Goal: Transaction & Acquisition: Purchase product/service

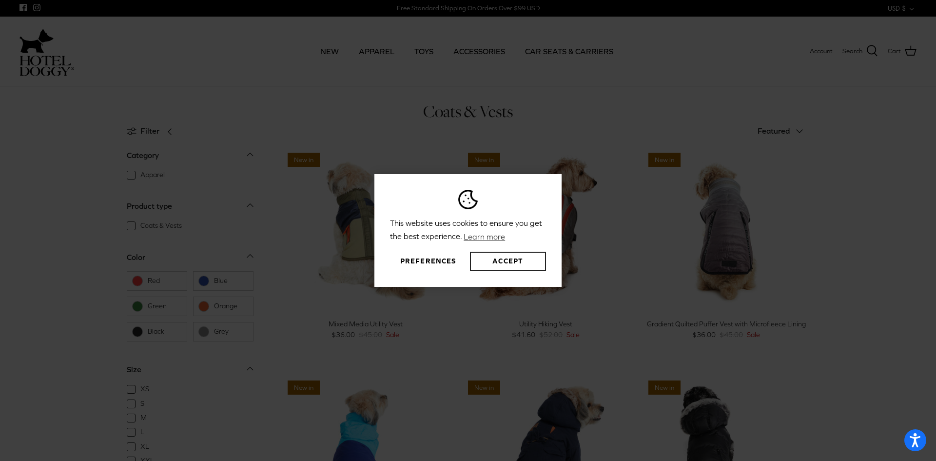
click at [516, 269] on button "Accept" at bounding box center [508, 262] width 76 height 20
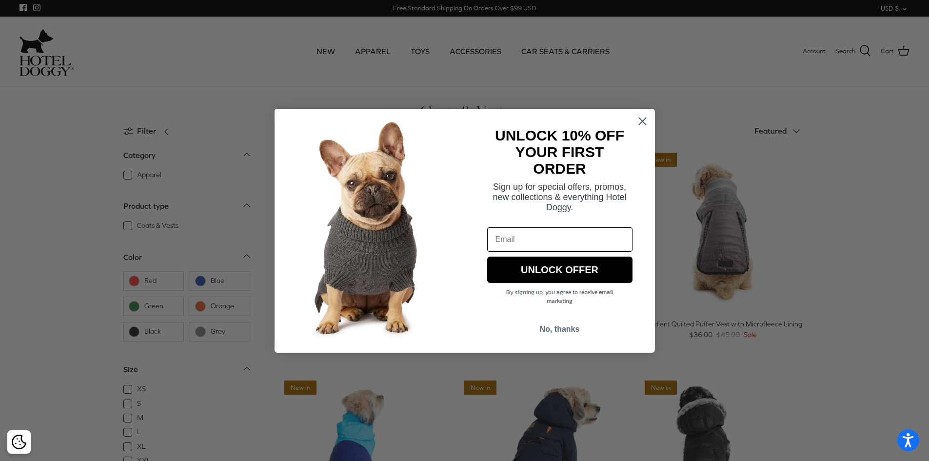
click at [637, 119] on circle "Close dialog" at bounding box center [642, 121] width 16 height 16
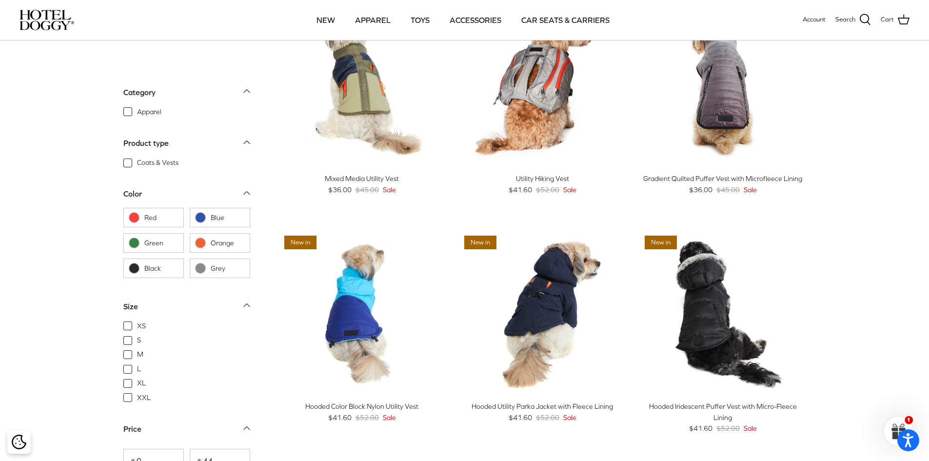
scroll to position [98, 0]
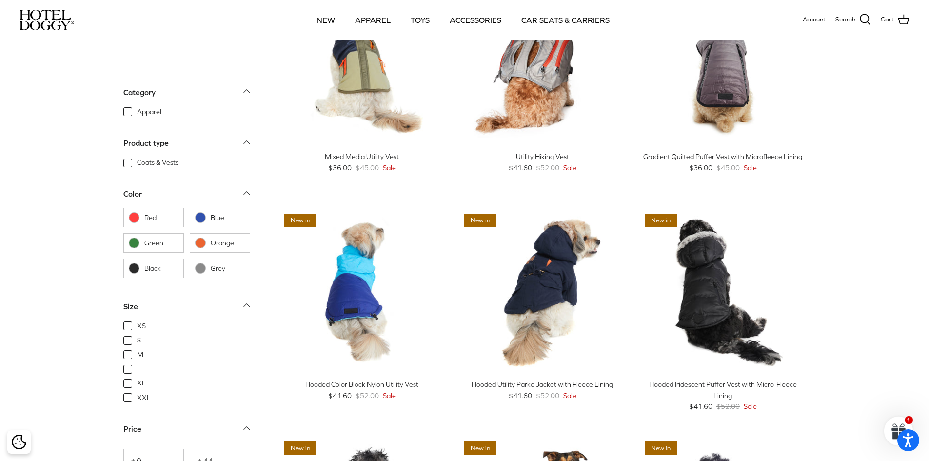
click at [137, 340] on span "S" at bounding box center [139, 341] width 4 height 10
click at [136, 336] on input "S" at bounding box center [136, 335] width 1 height 1
checkbox input "true"
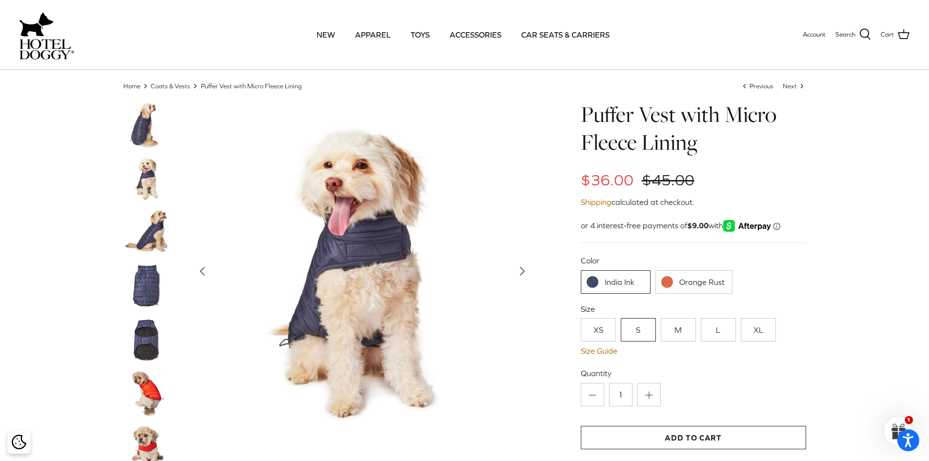
scroll to position [49, 0]
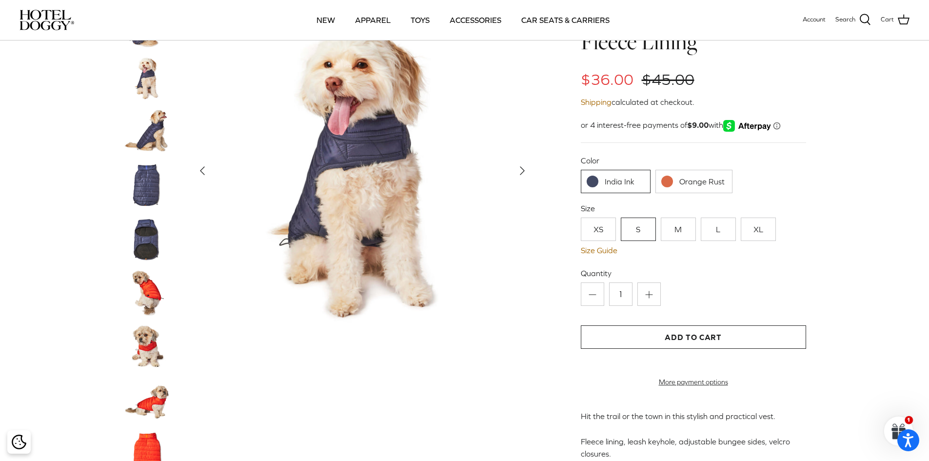
click at [686, 179] on link "Orange Rust" at bounding box center [693, 181] width 77 height 23
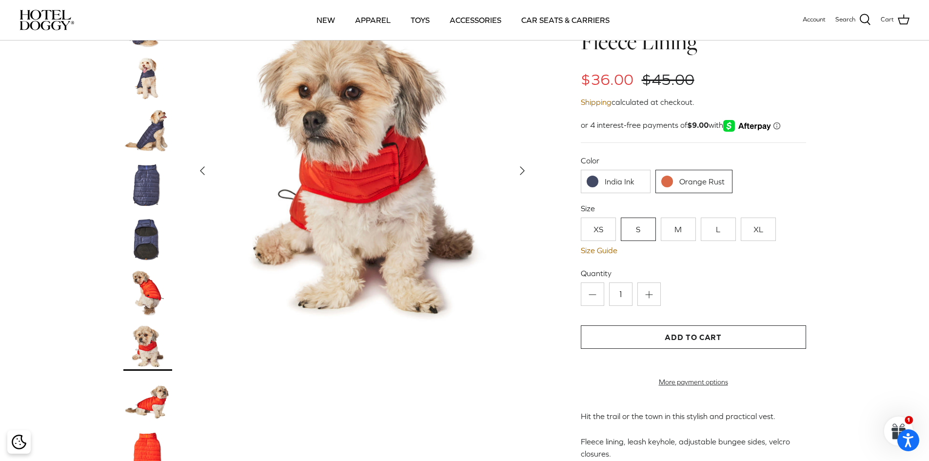
click at [140, 249] on img at bounding box center [147, 239] width 49 height 49
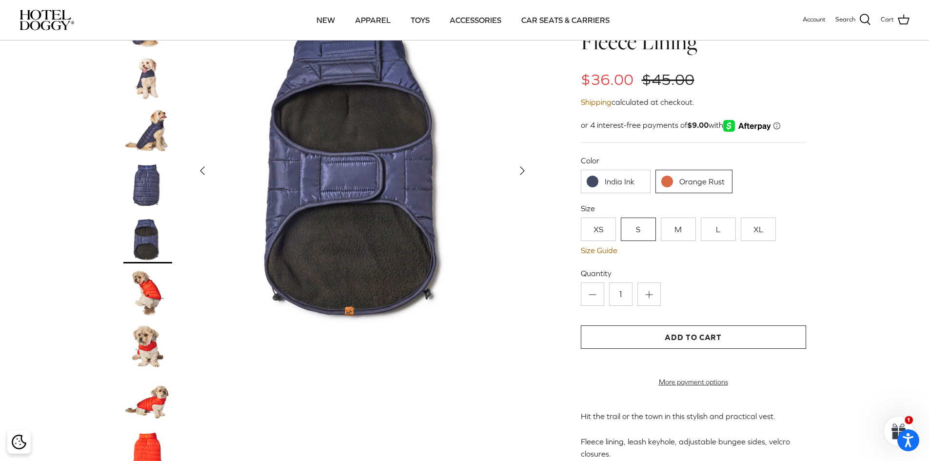
click at [141, 292] on img at bounding box center [147, 292] width 49 height 49
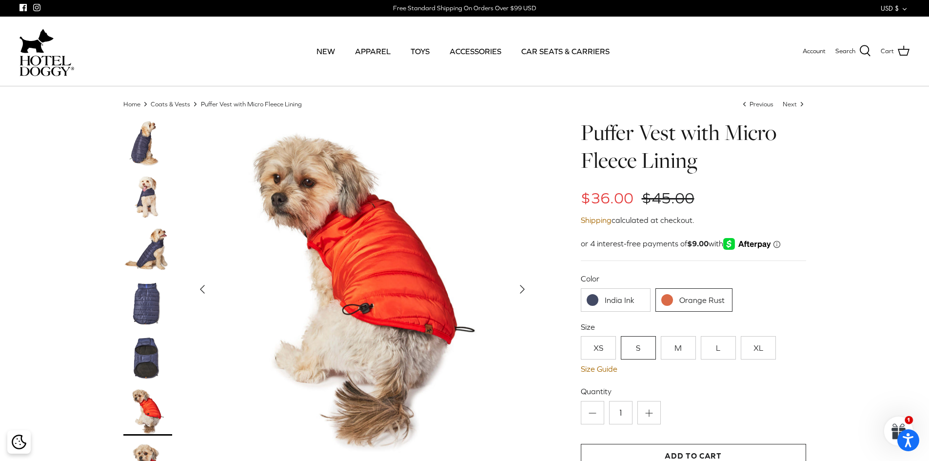
click at [151, 254] on img at bounding box center [147, 250] width 49 height 49
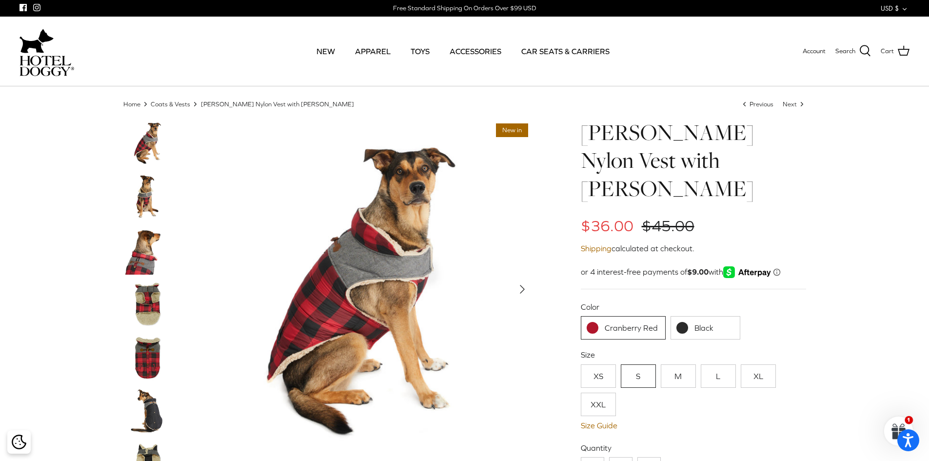
click at [706, 316] on link "Black" at bounding box center [706, 327] width 70 height 23
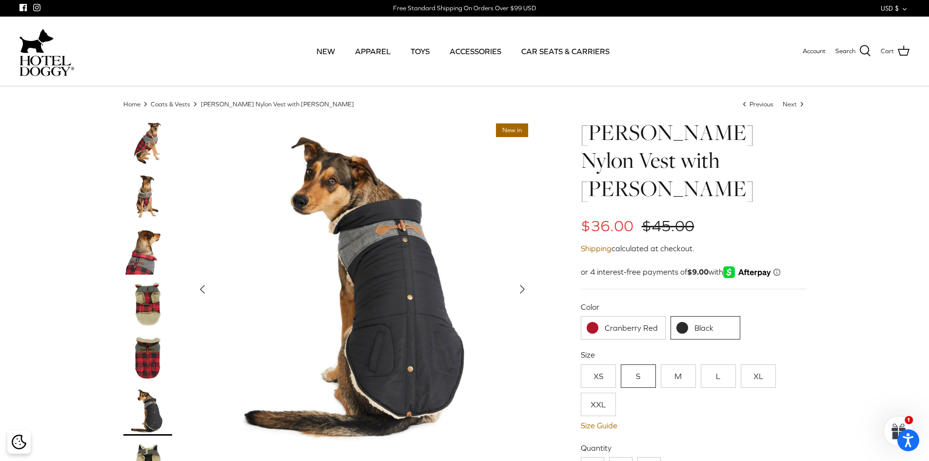
click at [634, 316] on ul "Cranberry Red Black" at bounding box center [693, 330] width 225 height 28
click at [633, 316] on link "Cranberry Red" at bounding box center [623, 327] width 85 height 23
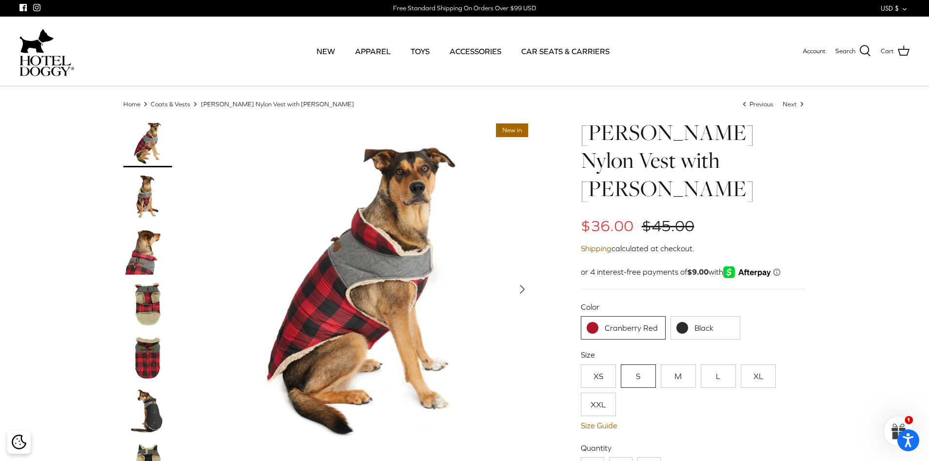
click at [720, 316] on link "Black" at bounding box center [706, 327] width 70 height 23
